Goal: Task Accomplishment & Management: Manage account settings

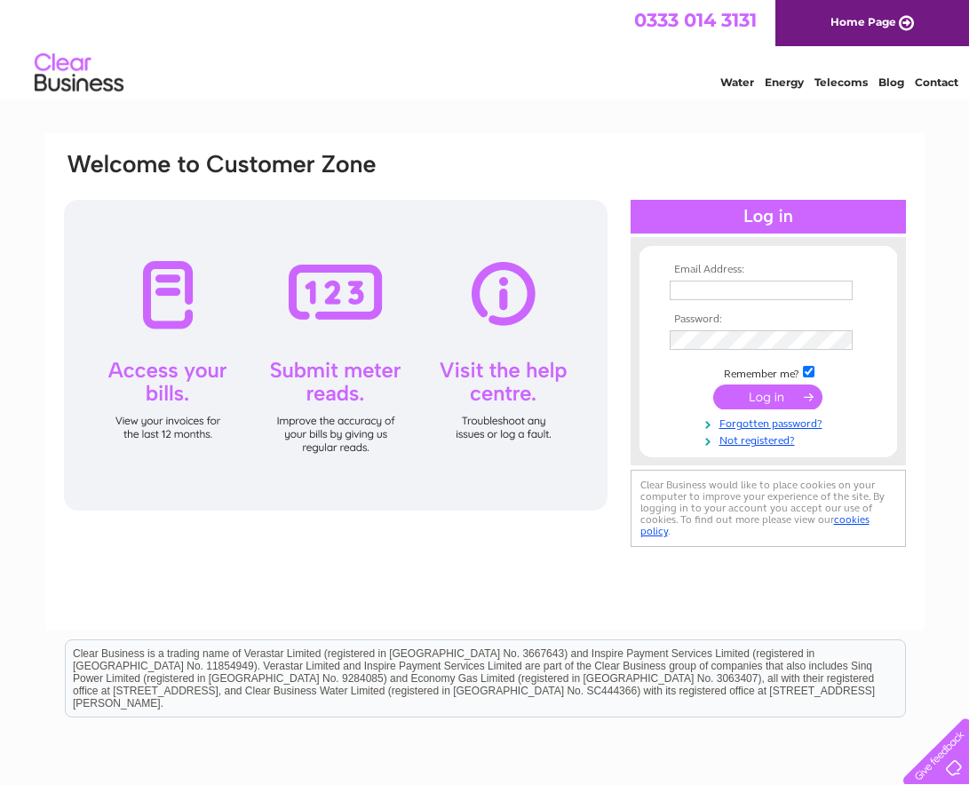
type input "anikajethwa@btconnect.com"
click at [767, 399] on input "submit" at bounding box center [767, 396] width 109 height 25
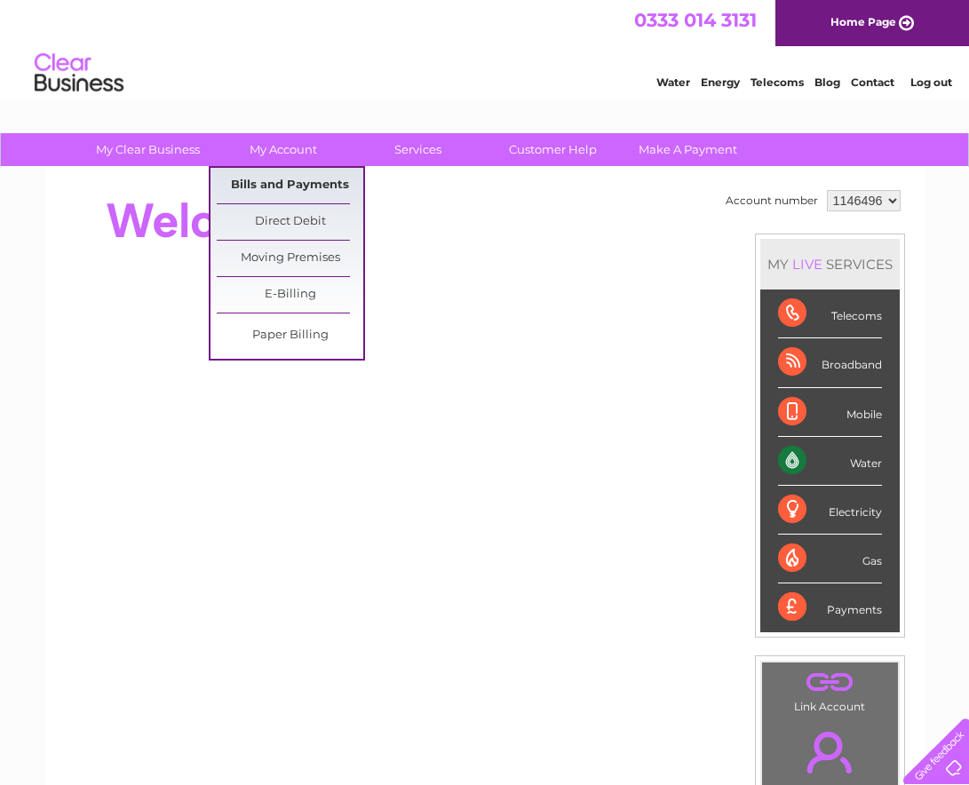
click at [294, 178] on link "Bills and Payments" at bounding box center [290, 186] width 146 height 36
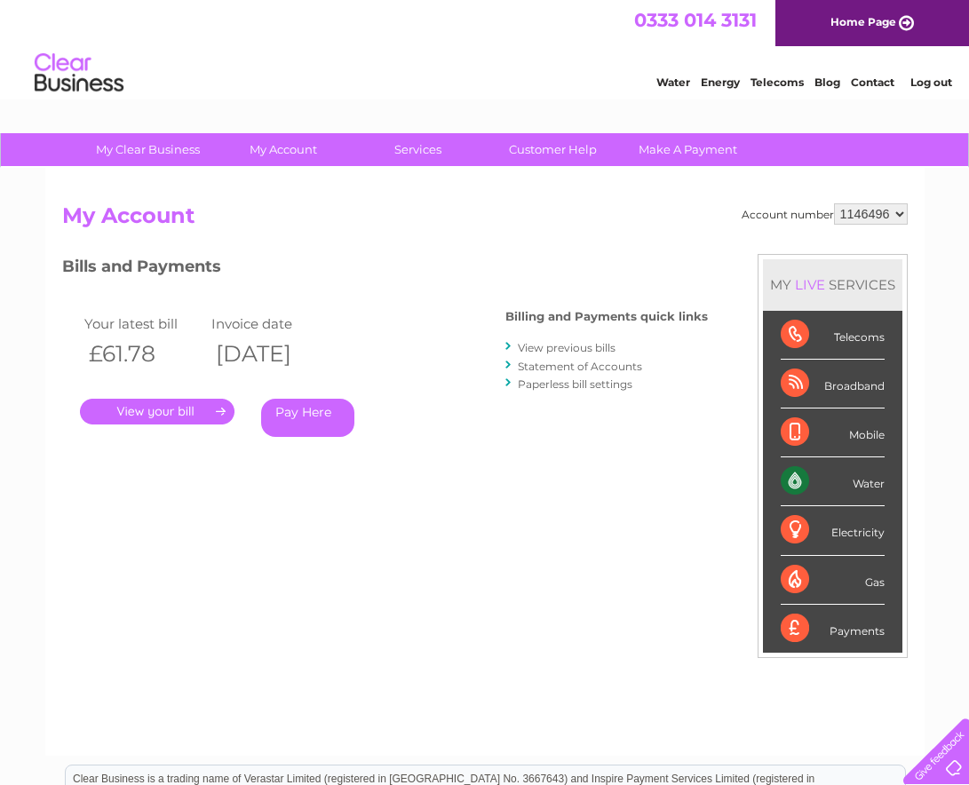
click at [156, 411] on link "." at bounding box center [157, 412] width 154 height 26
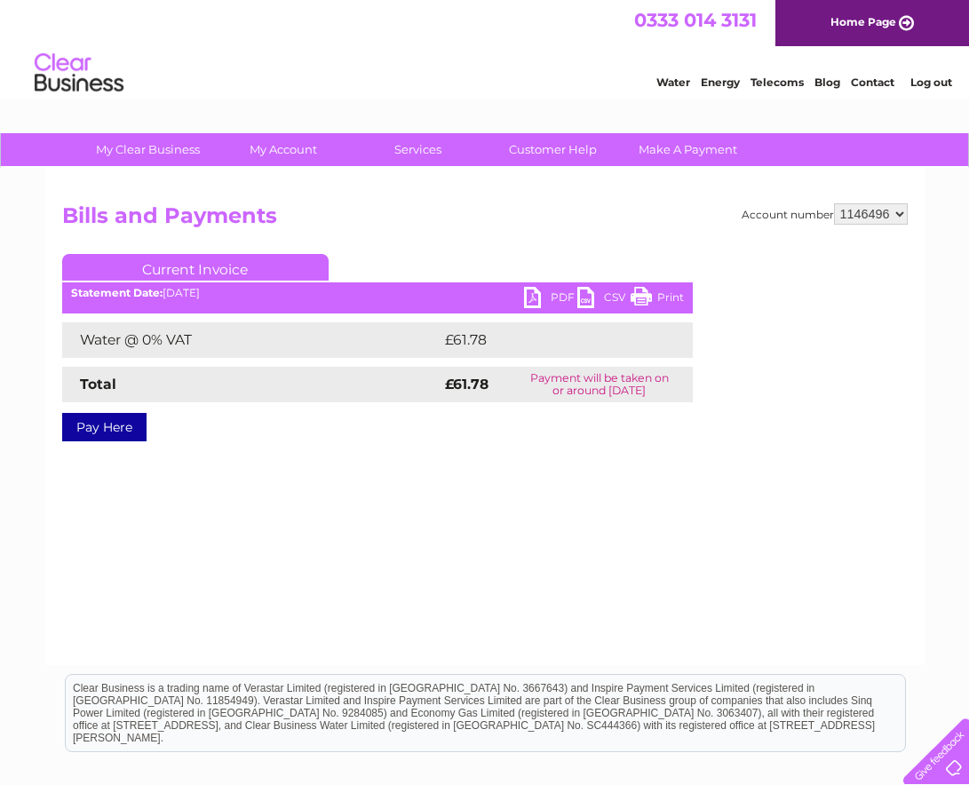
click at [532, 292] on link "PDF" at bounding box center [550, 300] width 53 height 26
